Goal: Task Accomplishment & Management: Manage account settings

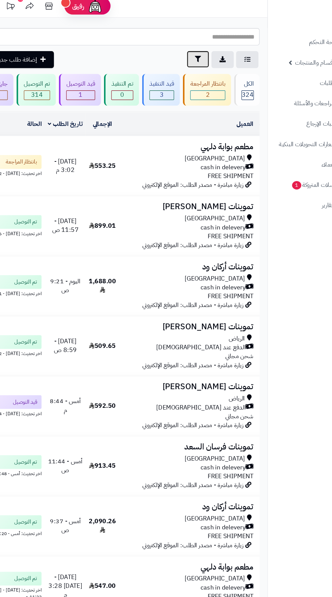
click at [183, 59] on button "تصفية" at bounding box center [191, 56] width 20 height 15
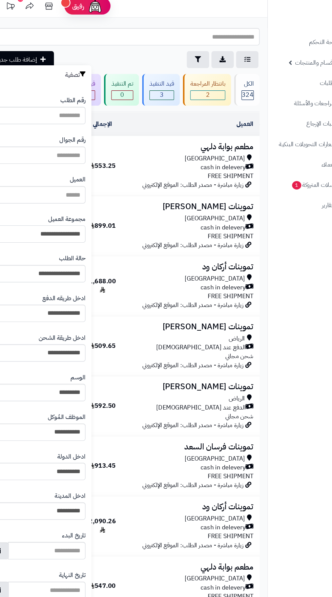
click at [50, 211] on select "**********" at bounding box center [48, 210] width 87 height 15
select select "*"
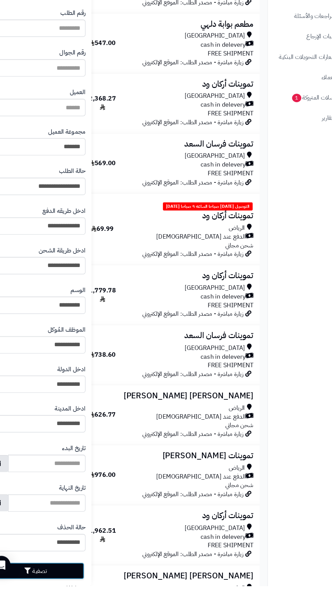
click at [68, 583] on button "تصفية" at bounding box center [47, 583] width 87 height 15
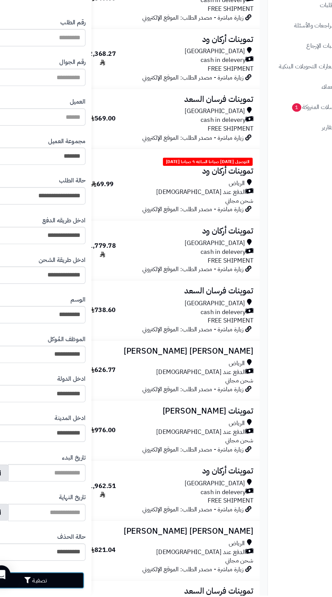
scroll to position [458, 0]
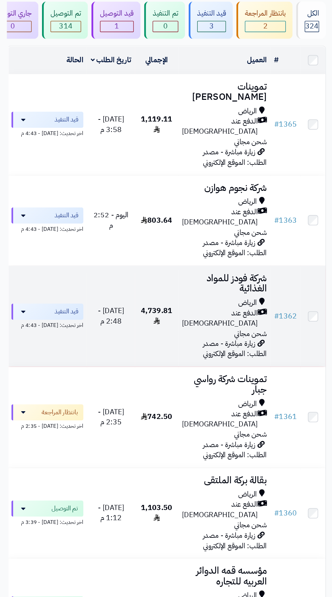
click at [168, 300] on span "الدفع عند [DEMOGRAPHIC_DATA]" at bounding box center [165, 308] width 57 height 16
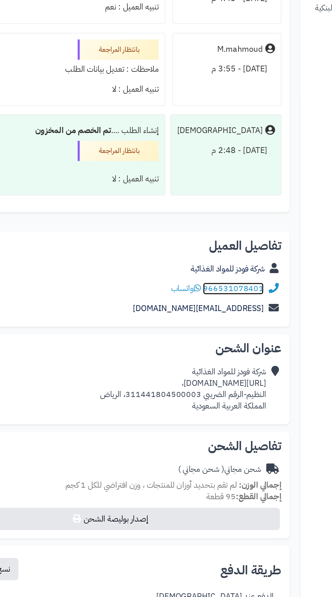
scroll to position [1820, 0]
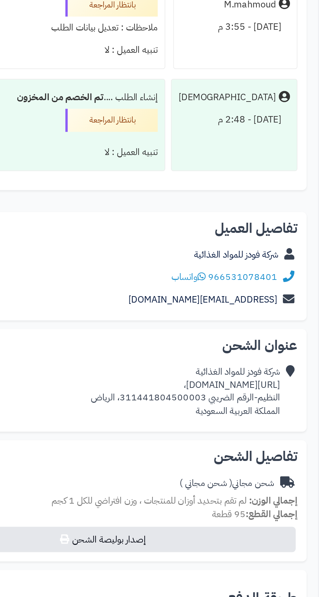
copy div "https://maps.app.goo.gl/z982WX7VL4XzoEaW7?g_st=ac،"
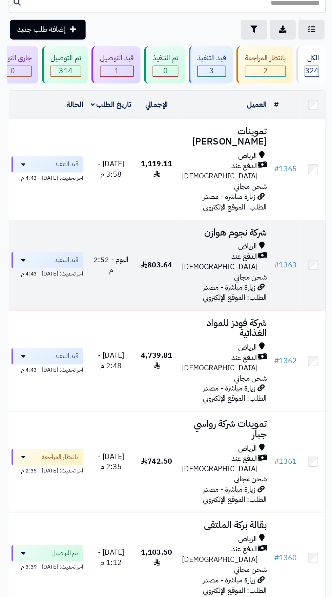
click at [162, 247] on span "زيارة مباشرة - مصدر الطلب: الموقع الإلكتروني" at bounding box center [177, 255] width 48 height 16
click at [162, 224] on span "الدفع عند [DEMOGRAPHIC_DATA]" at bounding box center [165, 232] width 57 height 16
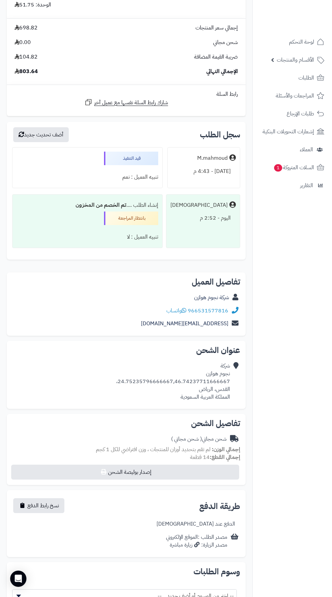
scroll to position [918, 0]
copy div "24.75235796666667,46.74237711666667"
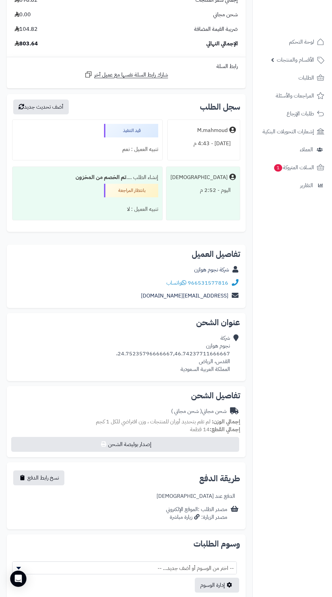
scroll to position [957, 0]
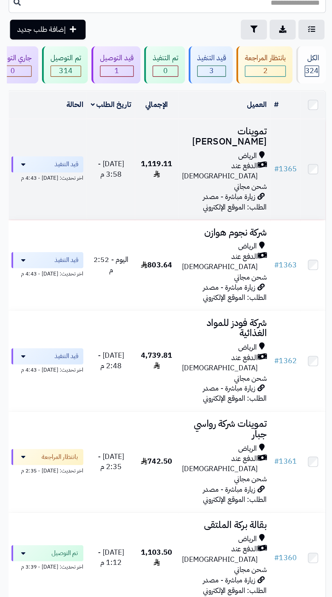
click at [161, 160] on span "الدفع عند [DEMOGRAPHIC_DATA]" at bounding box center [165, 164] width 57 height 16
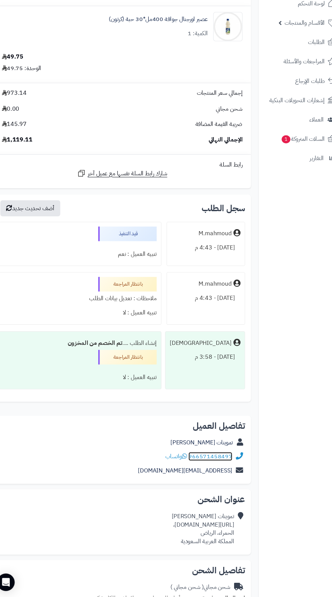
scroll to position [893, 0]
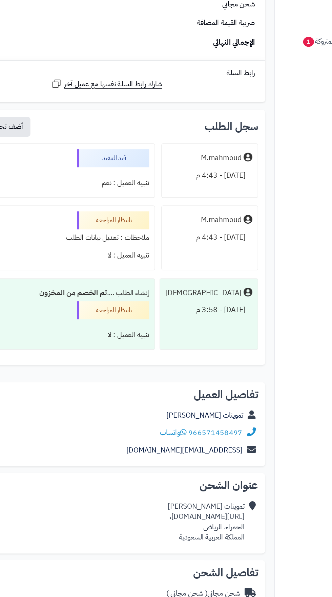
copy div "https://maps.app.goo.gl/rWc49DW4Bw6dCQQN9،"
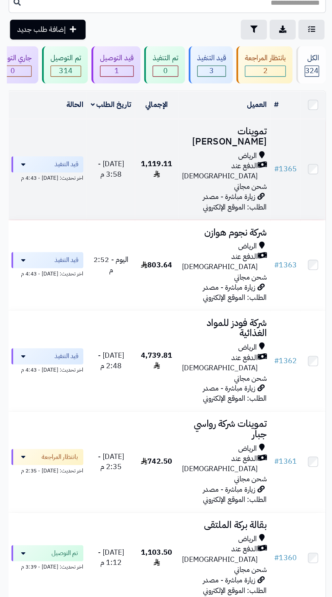
click at [169, 160] on span "الدفع عند [DEMOGRAPHIC_DATA]" at bounding box center [165, 164] width 57 height 16
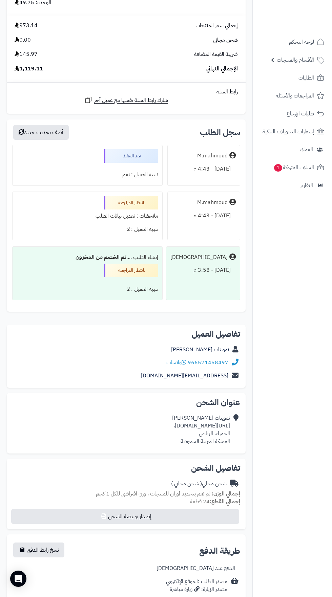
scroll to position [1036, 0]
